Goal: Complete application form: Complete application form

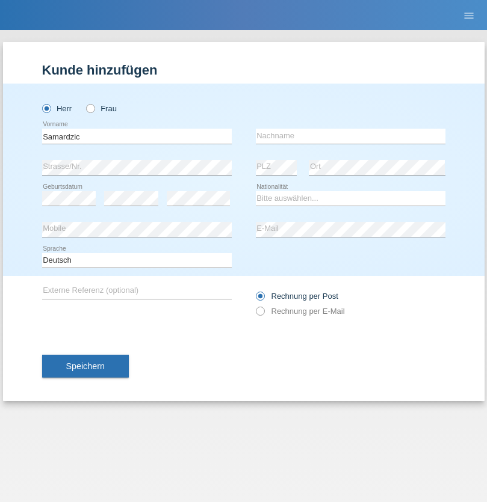
type input "Samardzic"
click at [350, 136] on input "text" at bounding box center [351, 136] width 190 height 15
type input "Dragan"
select select "CH"
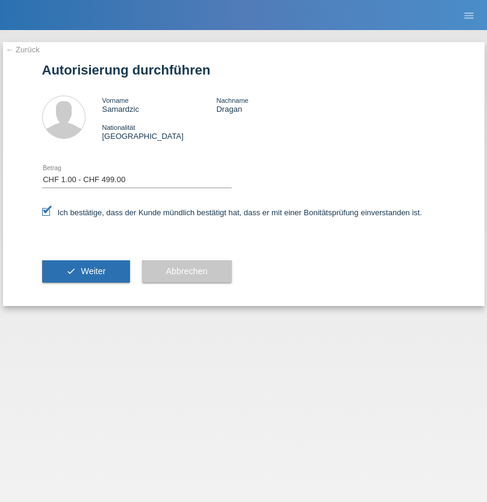
select select "1"
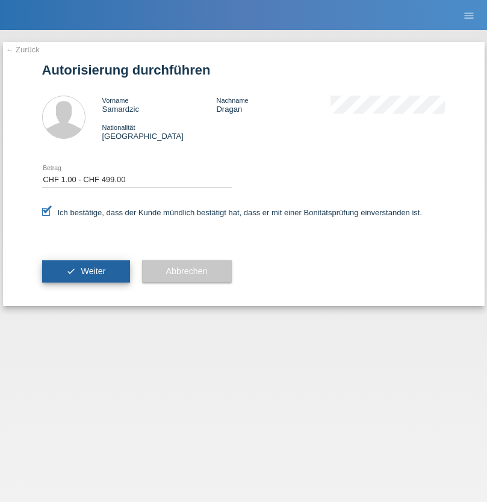
click at [85, 271] on span "Weiter" at bounding box center [93, 272] width 25 height 10
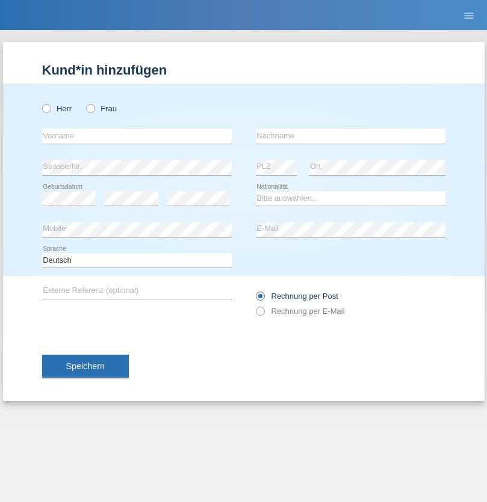
radio input "true"
click at [137, 136] on input "text" at bounding box center [137, 136] width 190 height 15
type input "Polizzotto"
click at [350, 136] on input "text" at bounding box center [351, 136] width 190 height 15
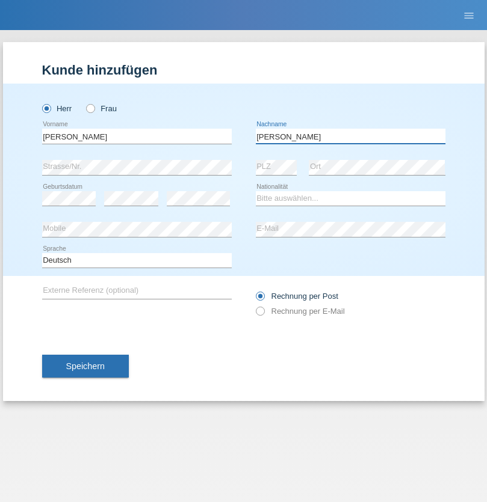
type input "Edmondo"
select select "CH"
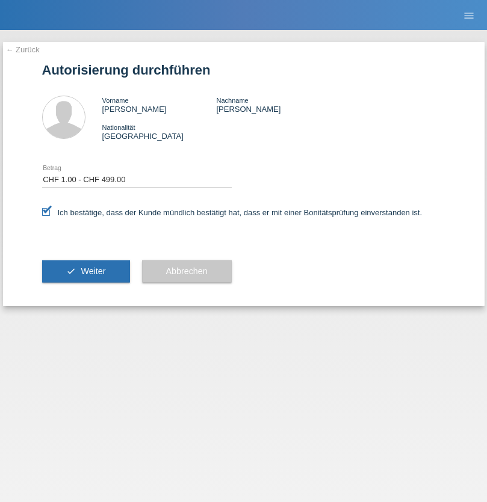
select select "1"
click at [85, 271] on span "Weiter" at bounding box center [93, 272] width 25 height 10
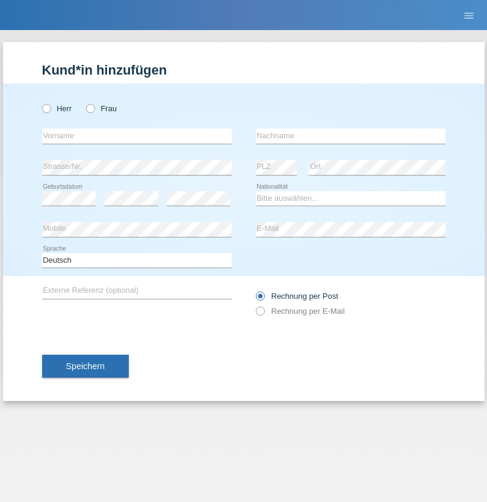
radio input "true"
click at [137, 136] on input "text" at bounding box center [137, 136] width 190 height 15
type input "[PERSON_NAME]"
click at [350, 136] on input "text" at bounding box center [351, 136] width 190 height 15
type input "Mohamuud"
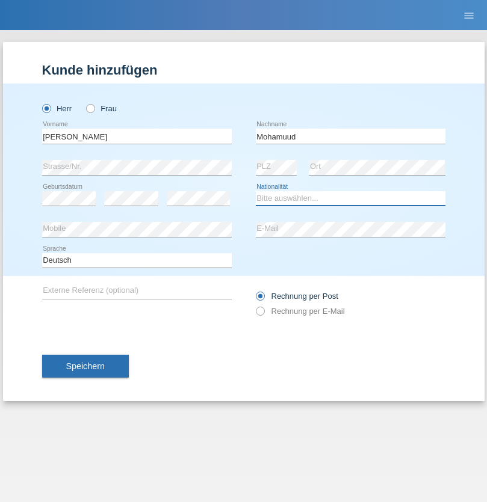
select select "CH"
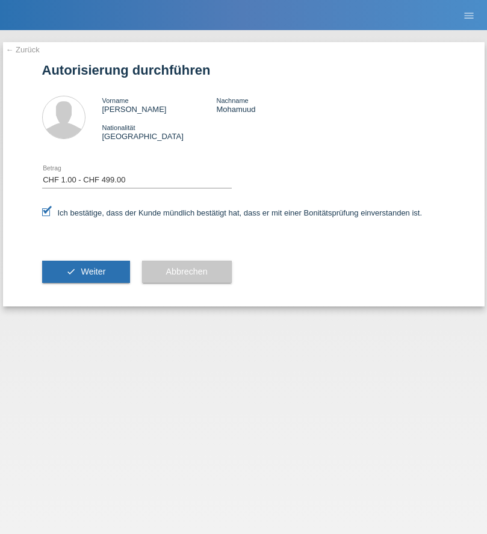
select select "1"
click at [85, 271] on span "Weiter" at bounding box center [93, 272] width 25 height 10
